Goal: Task Accomplishment & Management: Manage account settings

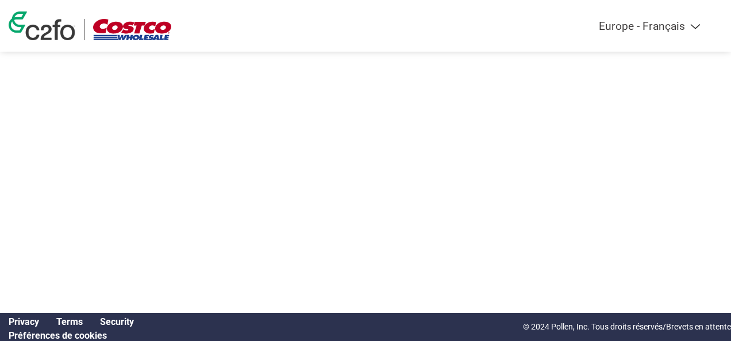
select select "fr-FR"
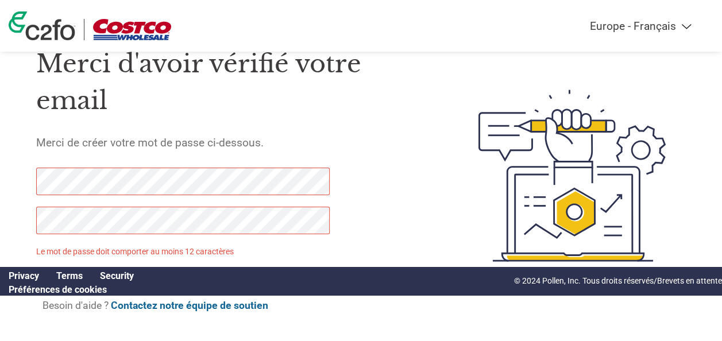
scroll to position [57, 0]
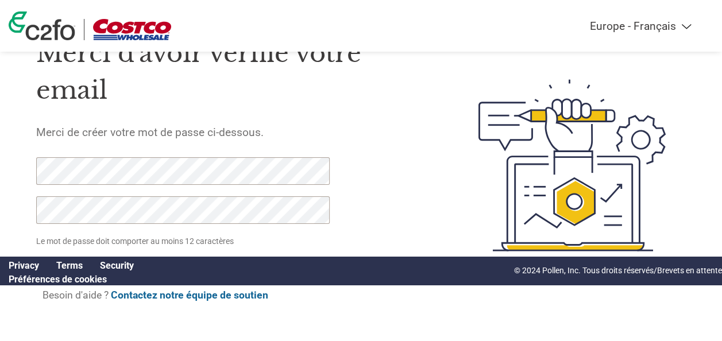
click at [151, 45] on div "Americas - English Américas - Español Américas - Português Amériques - Français…" at bounding box center [361, 26] width 722 height 52
click at [61, 34] on img at bounding box center [42, 25] width 67 height 29
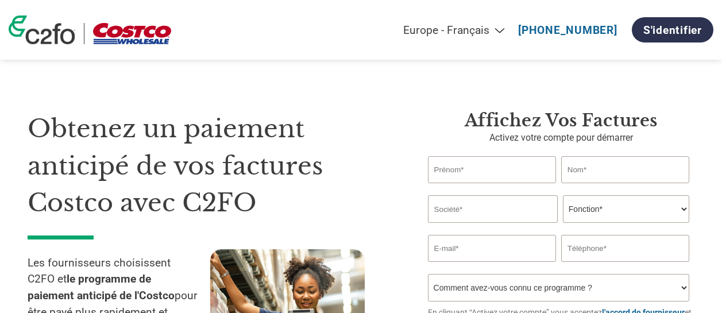
select select "fr-FR"
click at [692, 34] on link "S'identifier" at bounding box center [673, 29] width 82 height 25
